Goal: Book appointment/travel/reservation

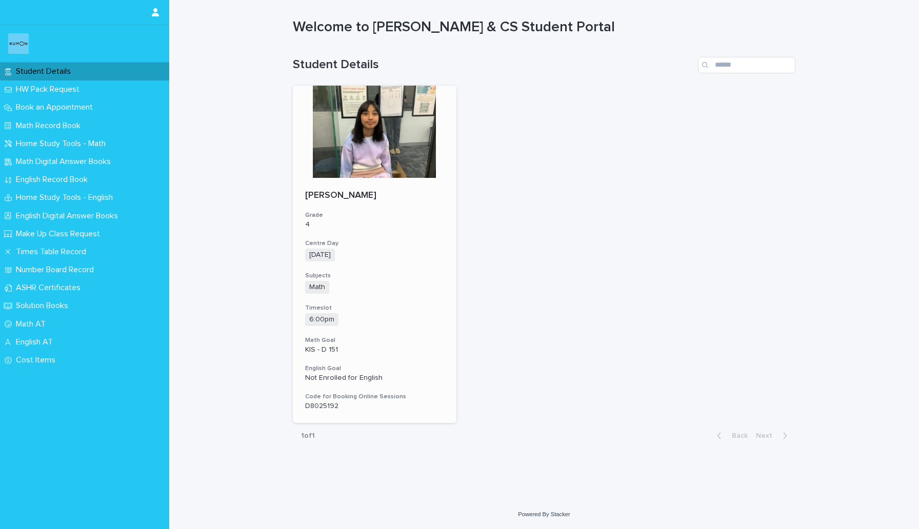
scroll to position [11, 0]
click at [74, 104] on p "Book an Appointment" at bounding box center [56, 108] width 89 height 10
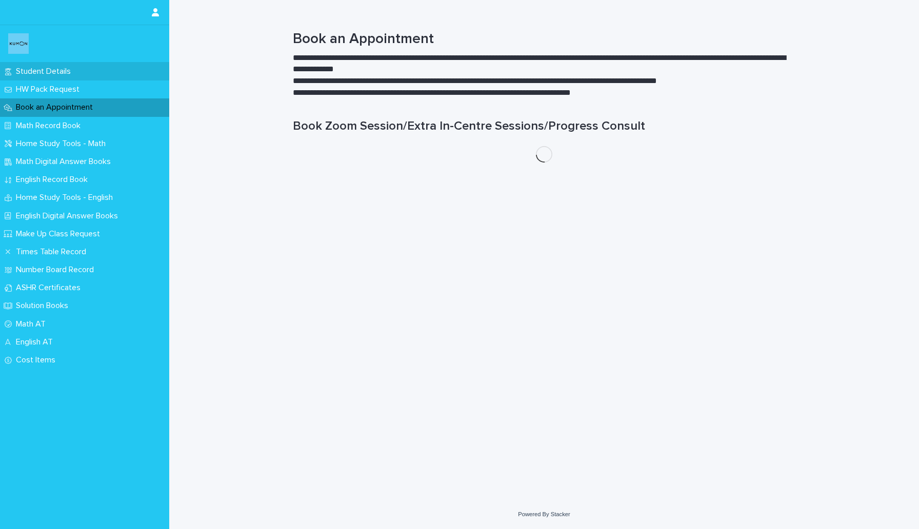
click at [58, 67] on p "Student Details" at bounding box center [45, 72] width 67 height 10
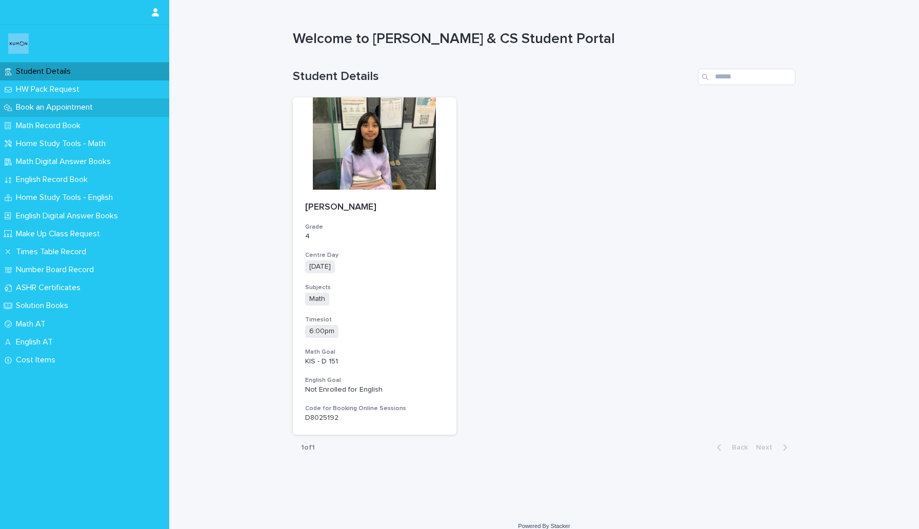
click at [68, 108] on p "Book an Appointment" at bounding box center [56, 108] width 89 height 10
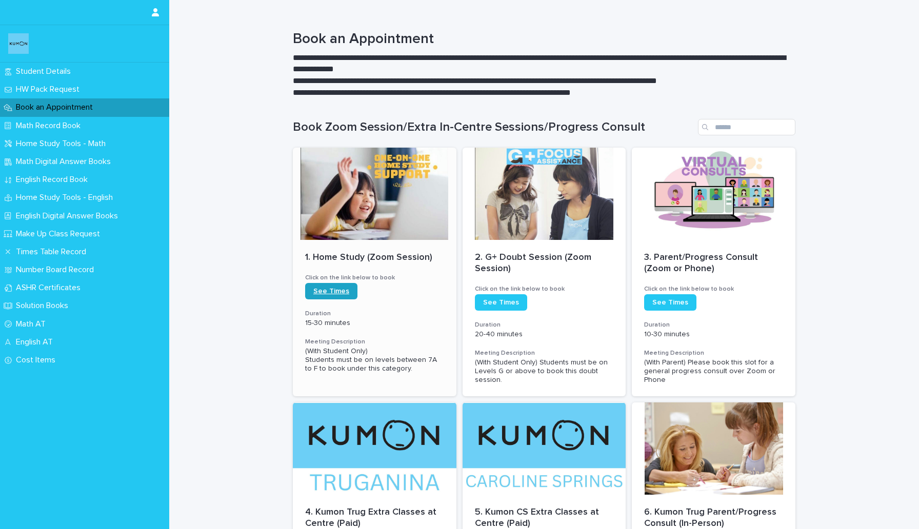
click at [341, 294] on span "See Times" at bounding box center [331, 291] width 36 height 7
click at [52, 73] on p "Student Details" at bounding box center [45, 72] width 67 height 10
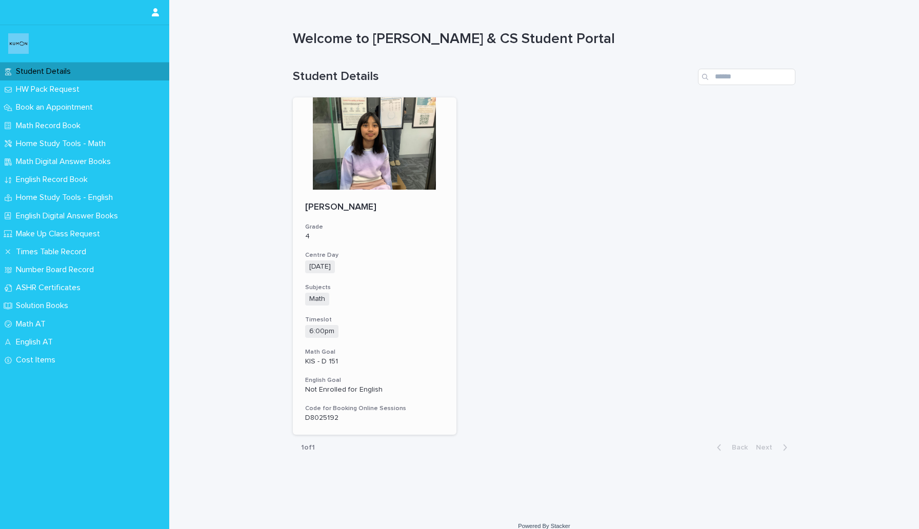
click at [332, 421] on p "D8025192" at bounding box center [374, 418] width 139 height 9
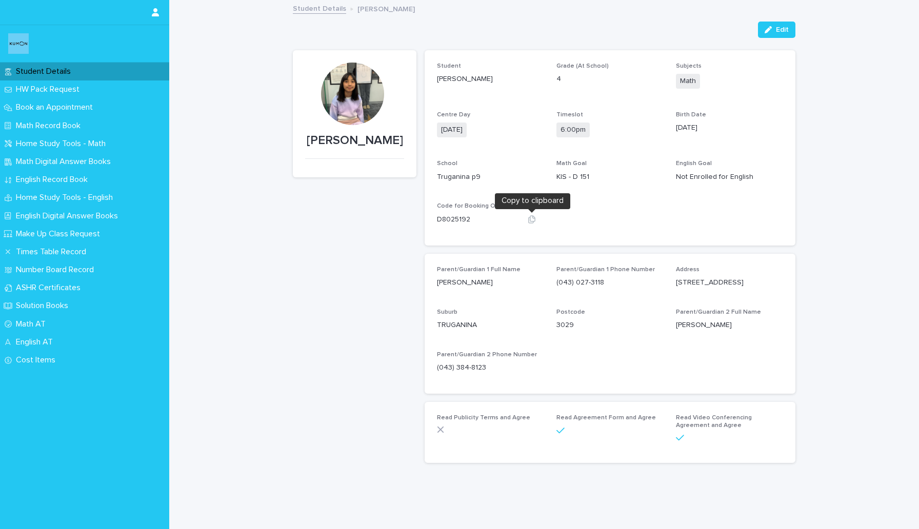
click at [534, 218] on icon "button" at bounding box center [531, 220] width 7 height 8
